Goal: Task Accomplishment & Management: Complete application form

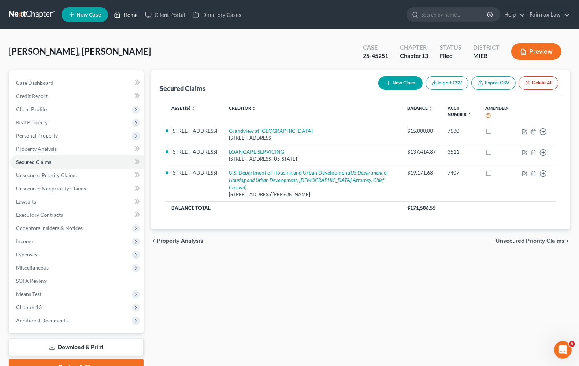
click at [133, 15] on link "Home" at bounding box center [125, 14] width 31 height 13
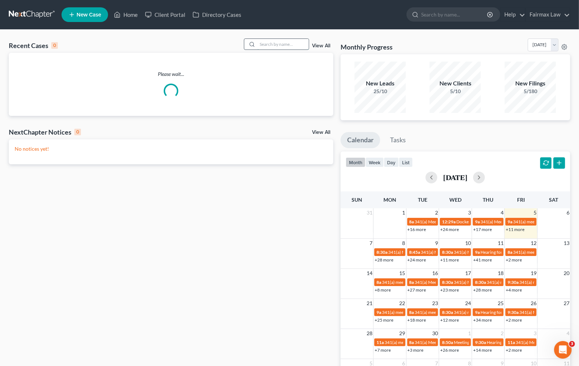
click at [263, 46] on input "search" at bounding box center [282, 44] width 51 height 11
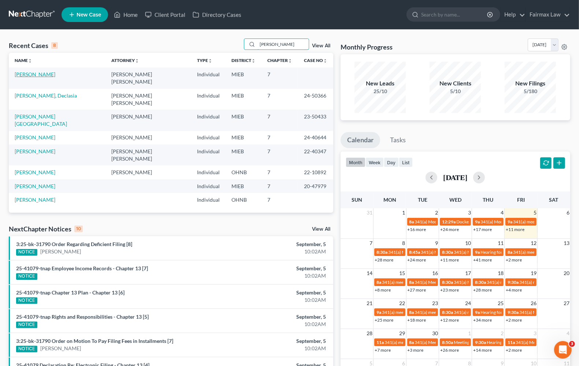
type input "[PERSON_NAME]"
click at [32, 72] on link "[PERSON_NAME]" at bounding box center [35, 74] width 41 height 6
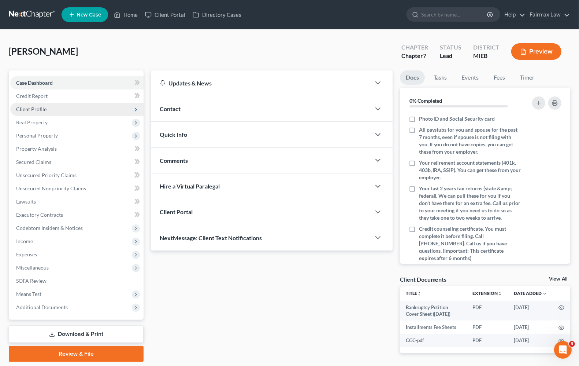
click at [37, 112] on span "Client Profile" at bounding box center [76, 109] width 133 height 13
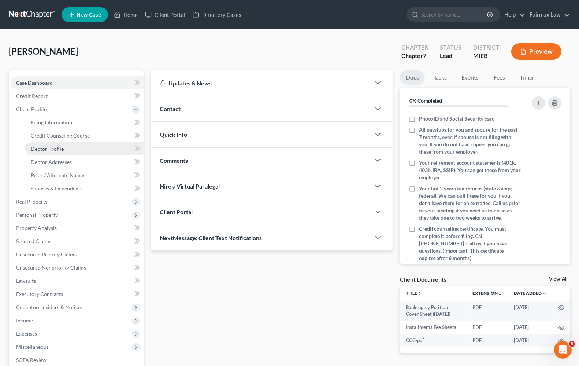
click at [48, 146] on span "Debtor Profile" at bounding box center [47, 148] width 33 height 6
select select "1"
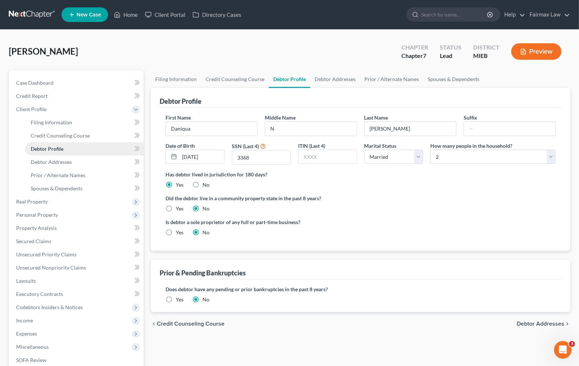
radio input "true"
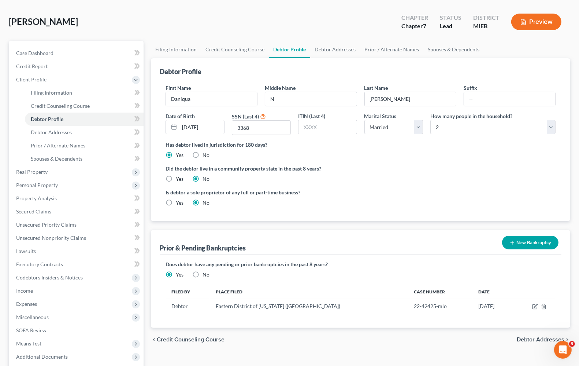
scroll to position [46, 0]
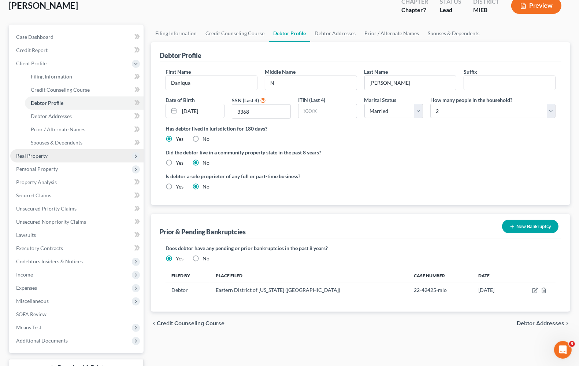
click at [52, 159] on span "Real Property" at bounding box center [76, 155] width 133 height 13
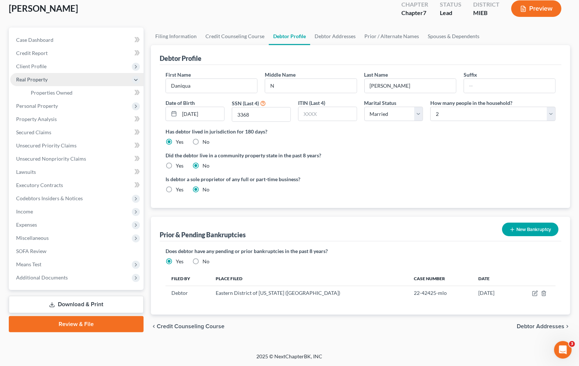
scroll to position [42, 0]
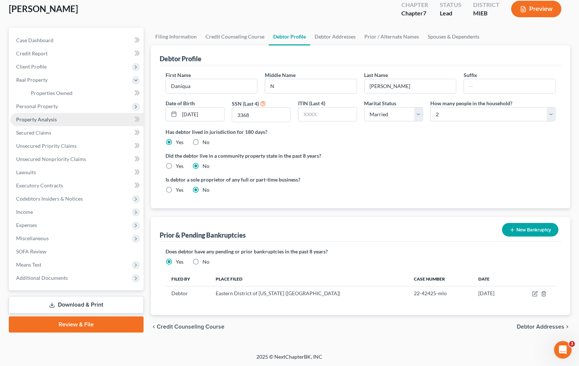
click at [51, 117] on span "Property Analysis" at bounding box center [36, 119] width 41 height 6
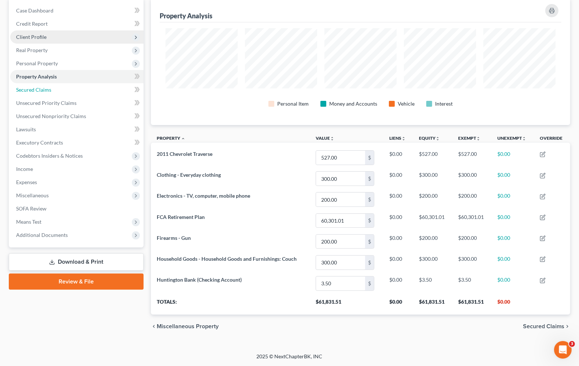
click at [34, 88] on span "Secured Claims" at bounding box center [33, 89] width 35 height 6
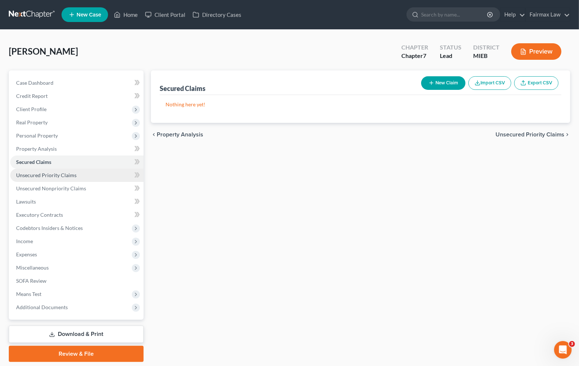
click at [46, 176] on span "Unsecured Priority Claims" at bounding box center [46, 175] width 60 height 6
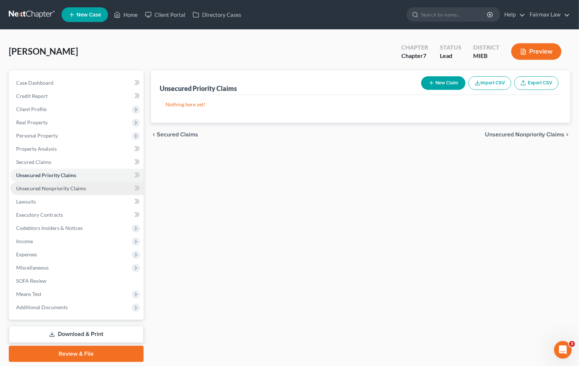
click at [53, 189] on span "Unsecured Nonpriority Claims" at bounding box center [51, 188] width 70 height 6
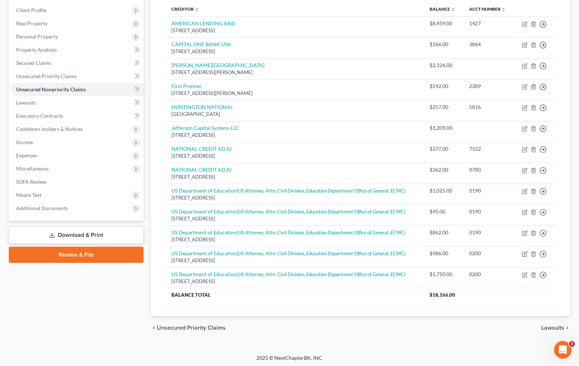
scroll to position [101, 0]
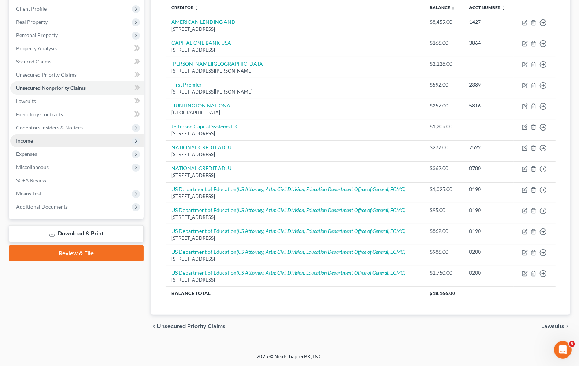
click at [36, 138] on span "Income" at bounding box center [76, 140] width 133 height 13
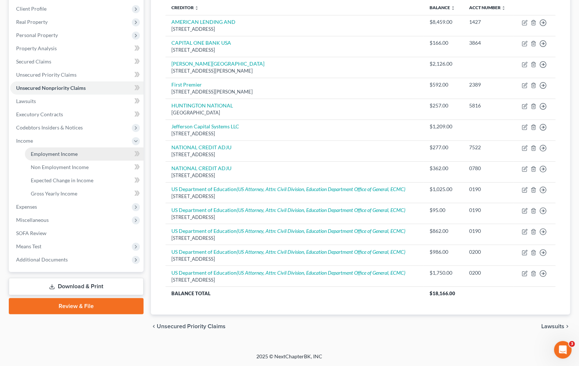
click at [44, 153] on span "Employment Income" at bounding box center [54, 154] width 47 height 6
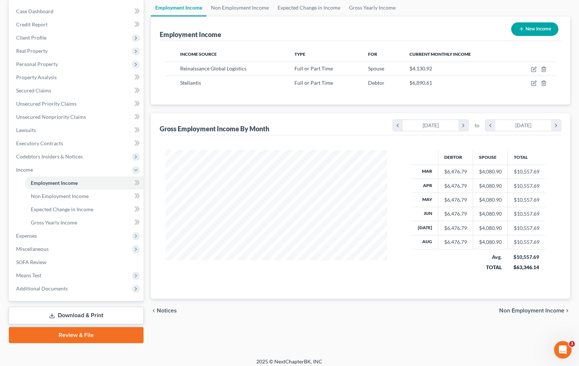
scroll to position [75, 0]
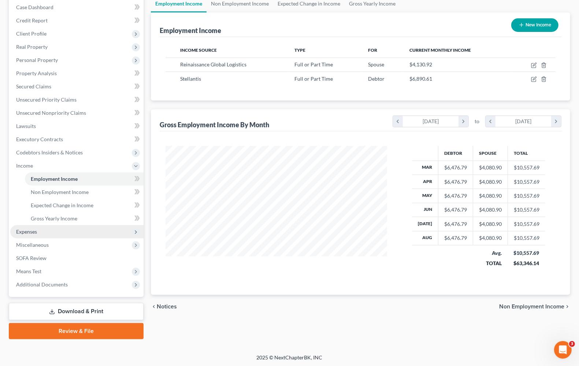
click at [29, 230] on span "Expenses" at bounding box center [26, 231] width 21 height 6
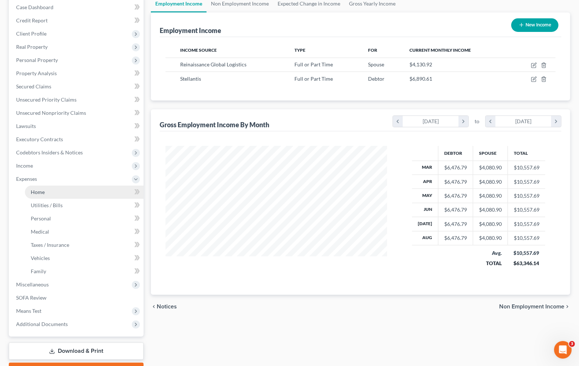
click at [34, 189] on span "Home" at bounding box center [38, 192] width 14 height 6
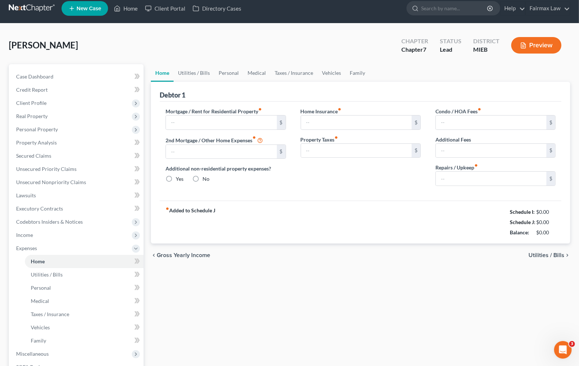
type input "1,200.00"
type input "0.00"
radio input "true"
type input "0.00"
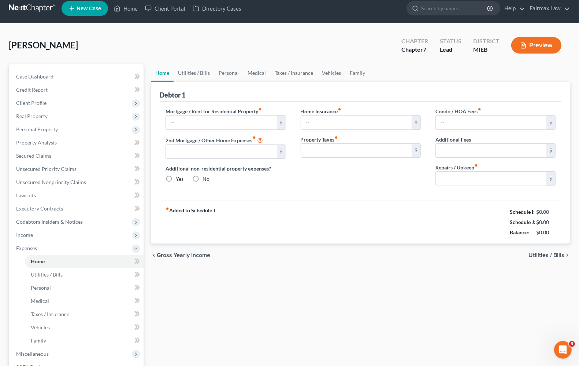
type input "0.00"
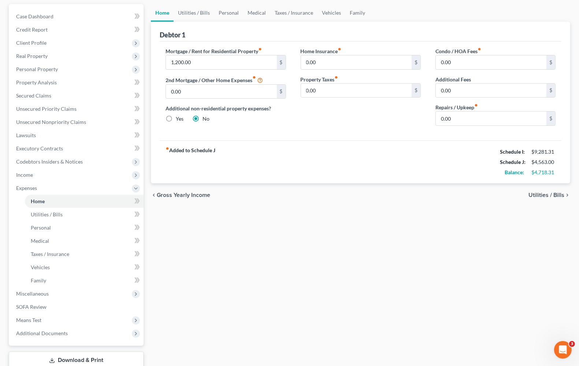
scroll to position [46, 0]
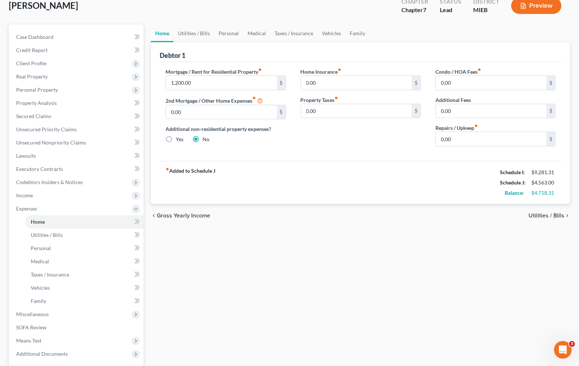
click at [549, 213] on span "Utilities / Bills" at bounding box center [547, 215] width 36 height 6
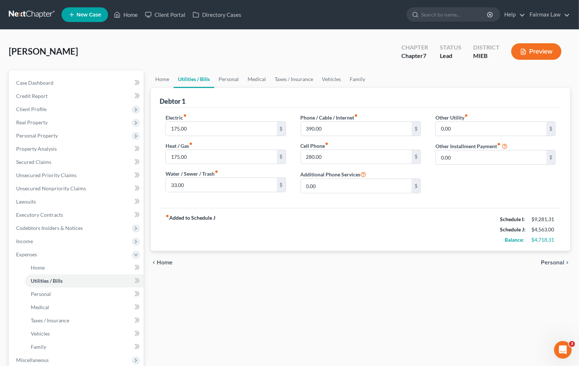
click at [550, 262] on span "Personal" at bounding box center [552, 262] width 23 height 6
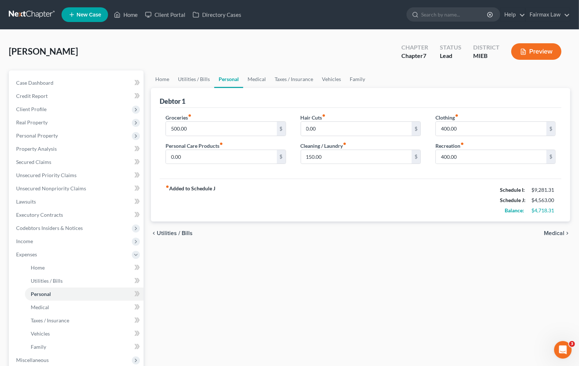
click at [563, 235] on span "Medical" at bounding box center [554, 233] width 21 height 6
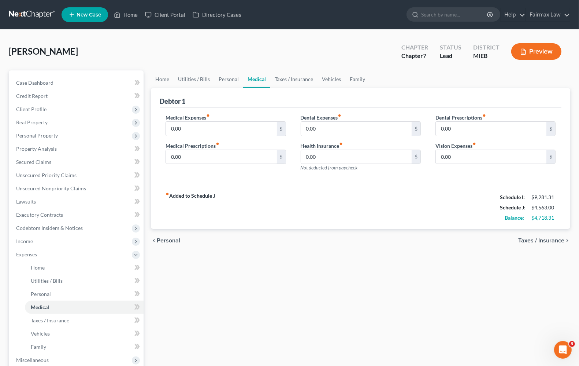
click at [554, 241] on span "Taxes / Insurance" at bounding box center [541, 240] width 46 height 6
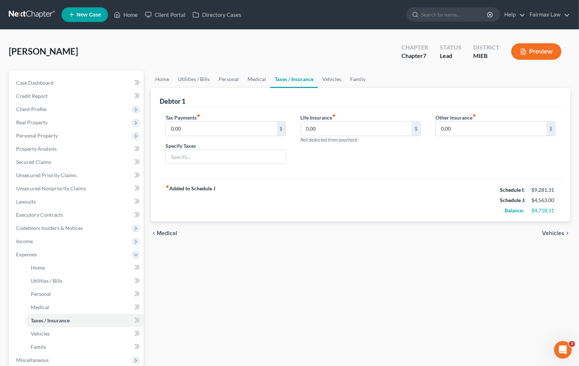
click at [559, 232] on span "Vehicles" at bounding box center [553, 233] width 22 height 6
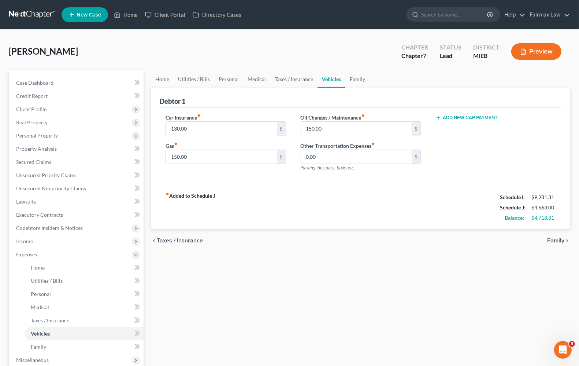
click at [559, 232] on div "chevron_left Taxes / Insurance Family chevron_right" at bounding box center [360, 240] width 419 height 23
click at [558, 242] on span "Family" at bounding box center [555, 240] width 17 height 6
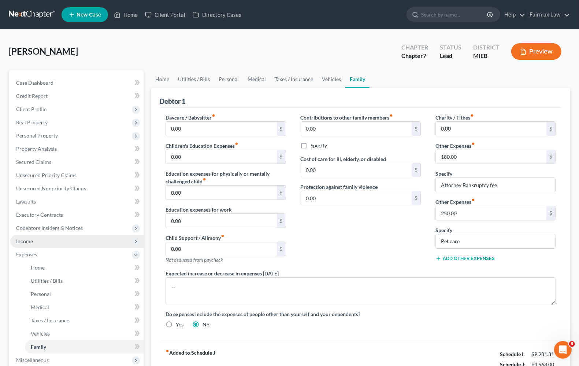
click at [20, 239] on span "Income" at bounding box center [24, 241] width 17 height 6
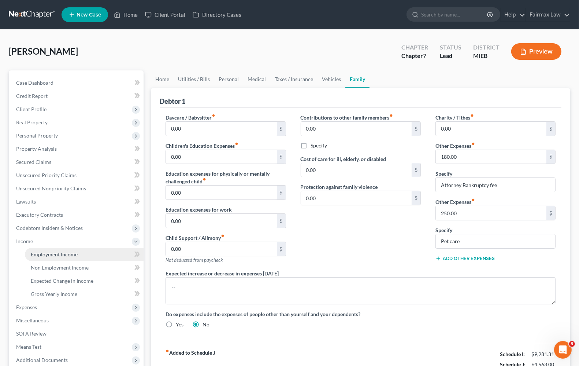
click at [32, 252] on span "Employment Income" at bounding box center [54, 254] width 47 height 6
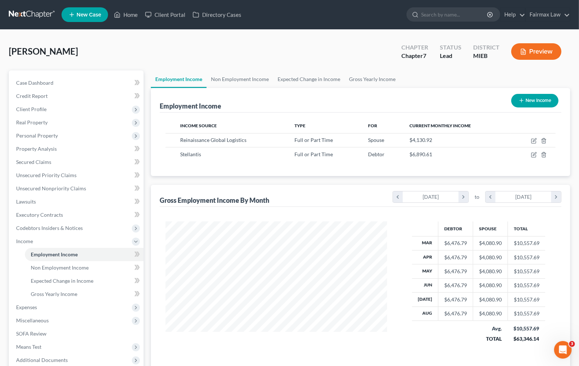
click at [527, 51] on button "Preview" at bounding box center [536, 51] width 50 height 16
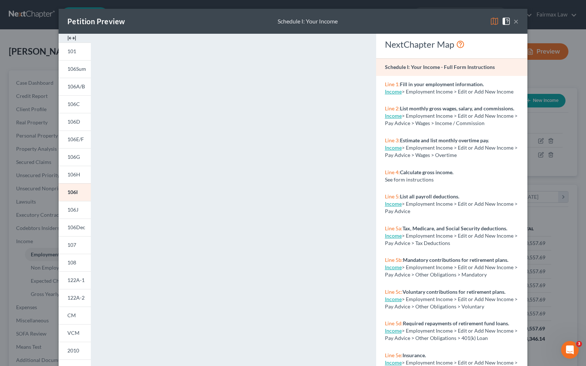
click at [514, 22] on button "×" at bounding box center [516, 21] width 5 height 9
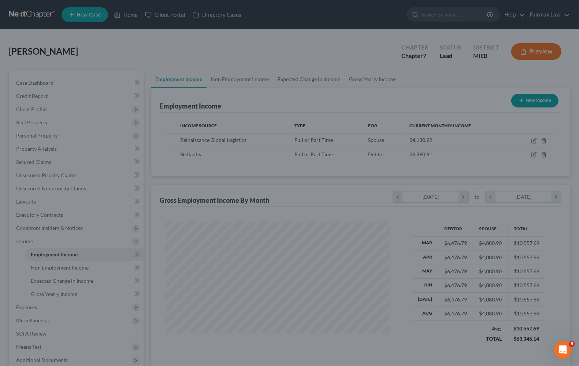
scroll to position [366131, 366027]
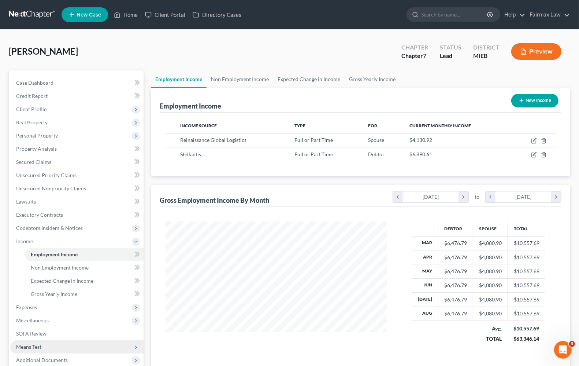
click at [26, 345] on span "Means Test" at bounding box center [28, 346] width 25 height 6
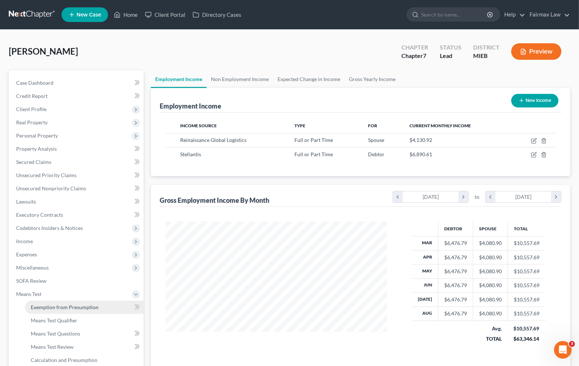
click at [70, 306] on span "Exemption from Presumption" at bounding box center [65, 307] width 68 height 6
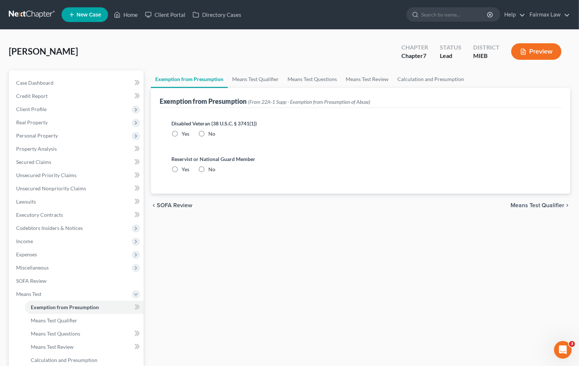
radio input "true"
click at [535, 202] on span "Means Test Qualifier" at bounding box center [538, 205] width 54 height 6
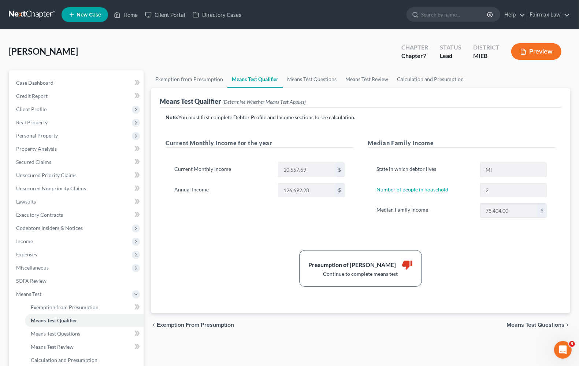
click at [539, 327] on span "Means Test Questions" at bounding box center [536, 325] width 58 height 6
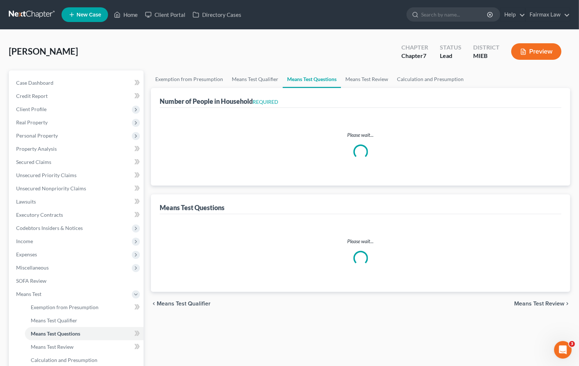
select select "1"
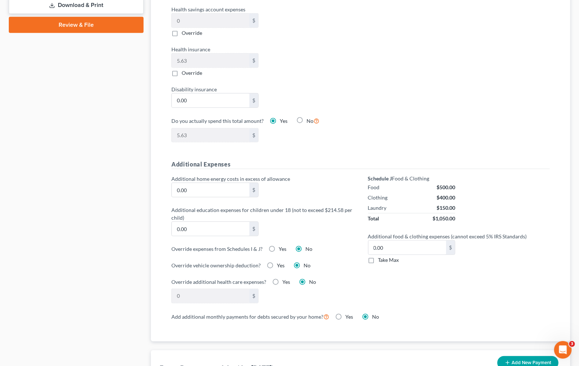
scroll to position [549, 0]
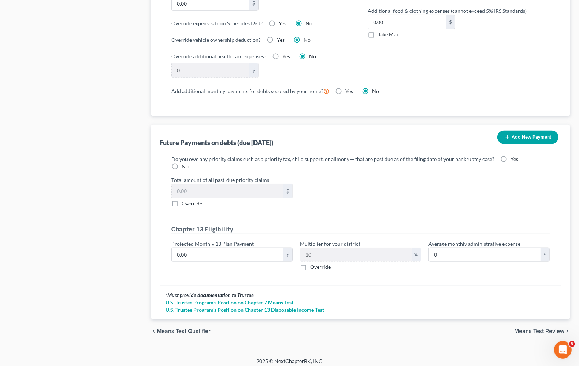
click at [527, 328] on span "Means Test Review" at bounding box center [539, 331] width 50 height 6
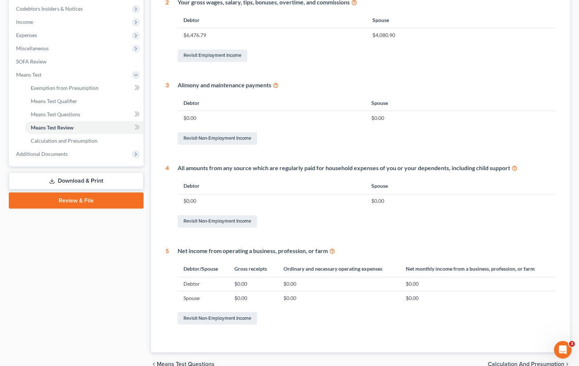
scroll to position [256, 0]
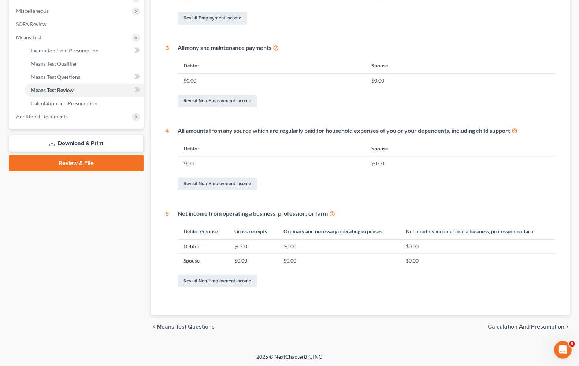
click at [522, 325] on span "Calculation and Presumption" at bounding box center [526, 326] width 77 height 6
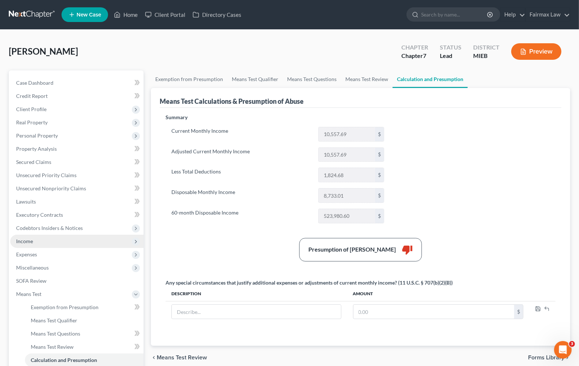
click at [26, 238] on span "Income" at bounding box center [24, 241] width 17 height 6
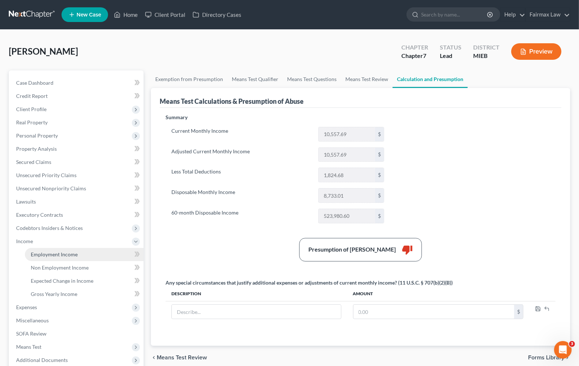
click at [36, 253] on span "Employment Income" at bounding box center [54, 254] width 47 height 6
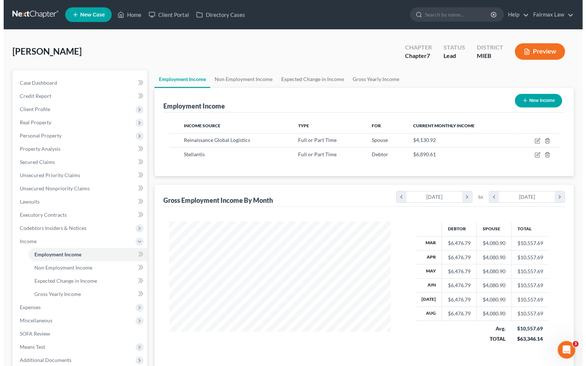
scroll to position [132, 236]
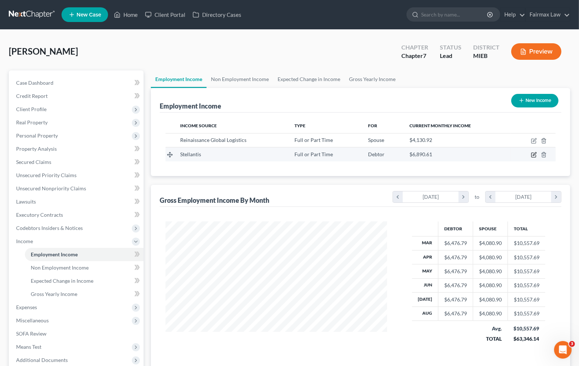
click at [533, 154] on icon "button" at bounding box center [534, 155] width 6 height 6
select select "0"
select select "23"
select select "3"
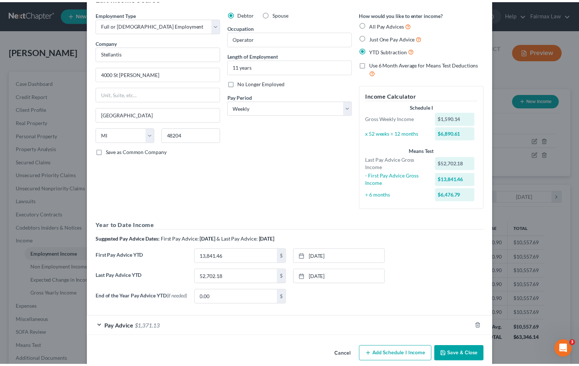
scroll to position [37, 0]
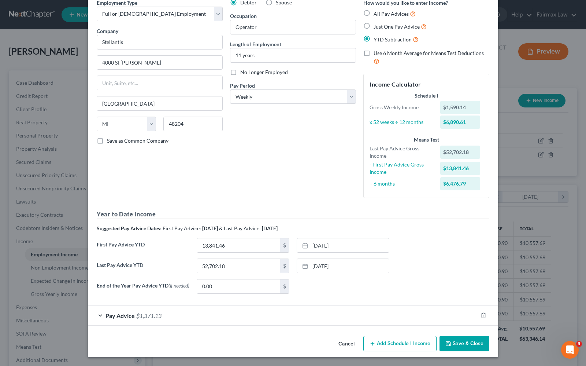
click at [461, 342] on button "Save & Close" at bounding box center [465, 342] width 50 height 15
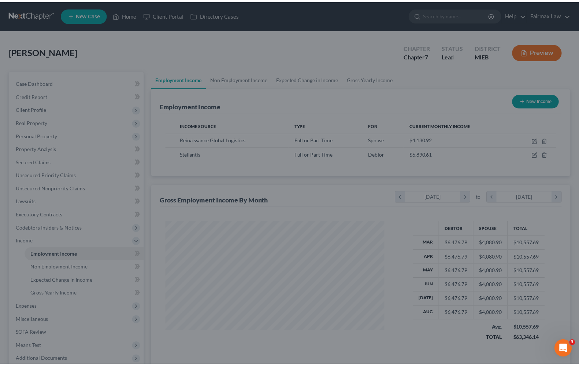
scroll to position [366131, 366027]
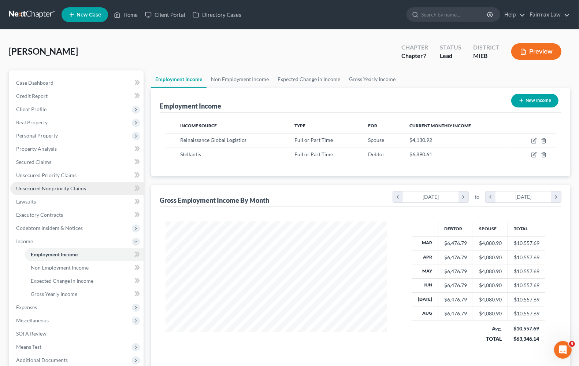
click at [41, 189] on span "Unsecured Nonpriority Claims" at bounding box center [51, 188] width 70 height 6
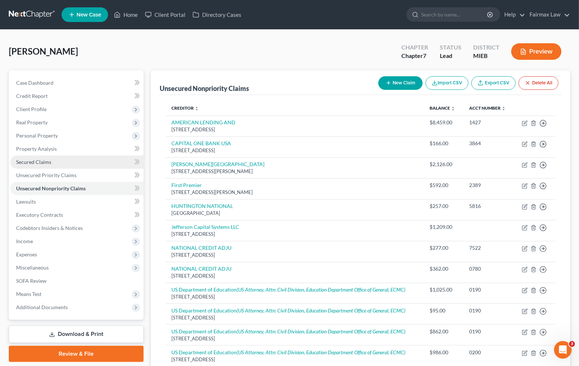
click at [52, 163] on link "Secured Claims" at bounding box center [76, 161] width 133 height 13
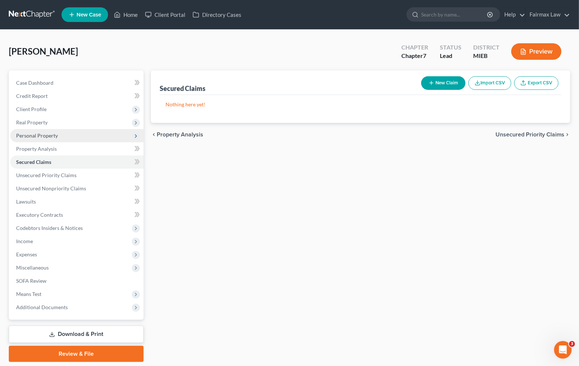
click at [47, 138] on span "Personal Property" at bounding box center [76, 135] width 133 height 13
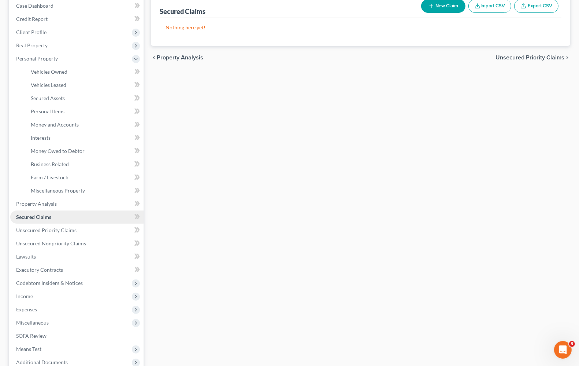
scroll to position [92, 0]
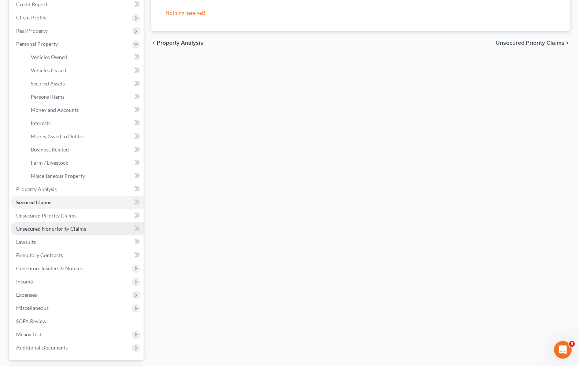
click at [52, 229] on span "Unsecured Nonpriority Claims" at bounding box center [51, 228] width 70 height 6
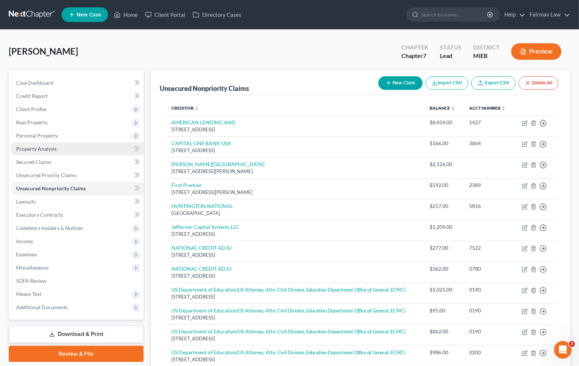
click at [42, 149] on span "Property Analysis" at bounding box center [36, 148] width 41 height 6
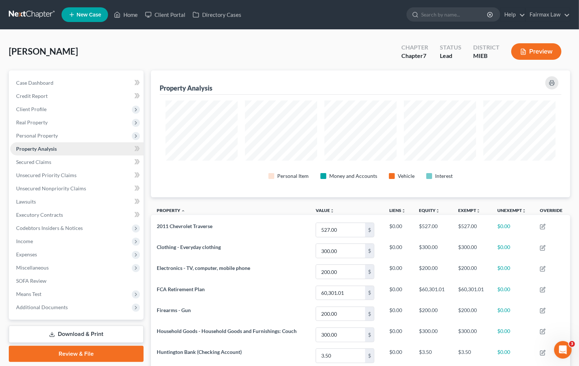
scroll to position [127, 419]
click at [41, 136] on span "Personal Property" at bounding box center [37, 135] width 42 height 6
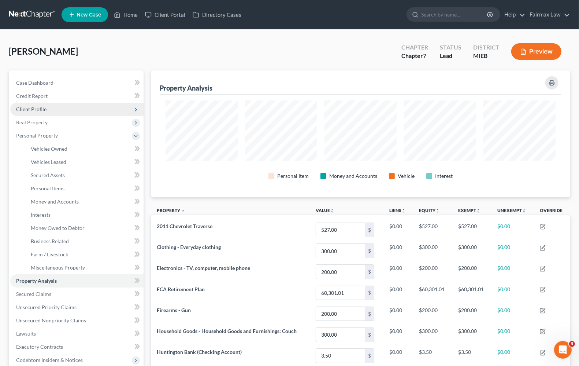
click at [30, 109] on span "Client Profile" at bounding box center [31, 109] width 30 height 6
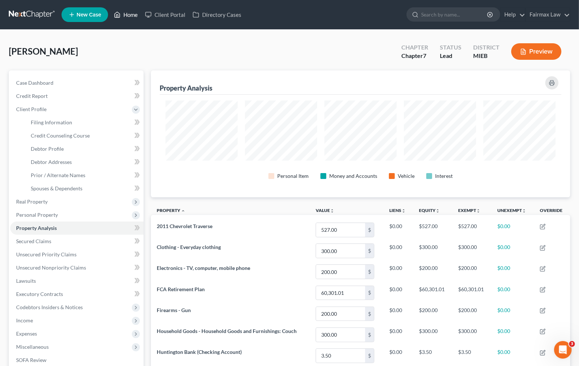
click at [128, 14] on link "Home" at bounding box center [125, 14] width 31 height 13
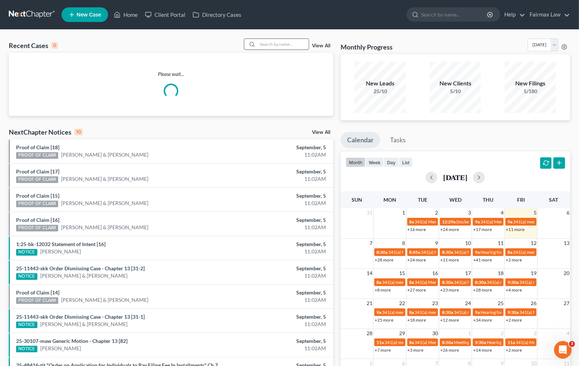
click at [270, 46] on input "search" at bounding box center [282, 44] width 51 height 11
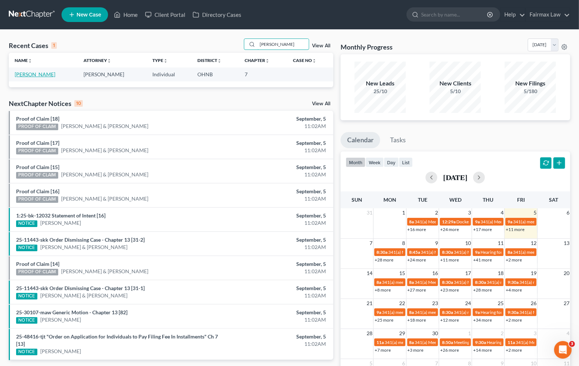
type input "[PERSON_NAME]"
click at [35, 74] on link "[PERSON_NAME]" at bounding box center [35, 74] width 41 height 6
